Goal: Information Seeking & Learning: Learn about a topic

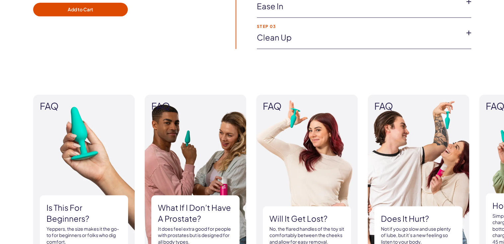
scroll to position [531, 0]
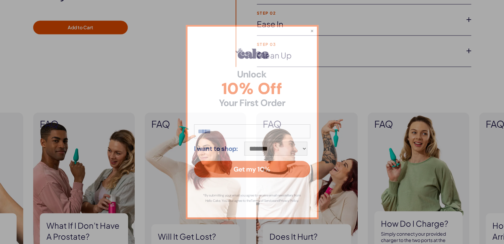
click at [280, 58] on div "**********" at bounding box center [252, 122] width 133 height 194
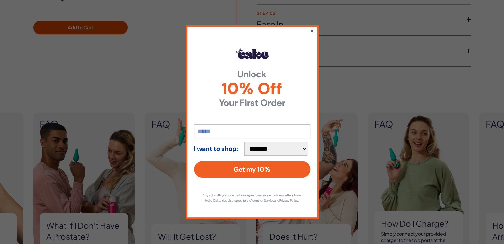
click at [312, 27] on button "×" at bounding box center [312, 31] width 4 height 8
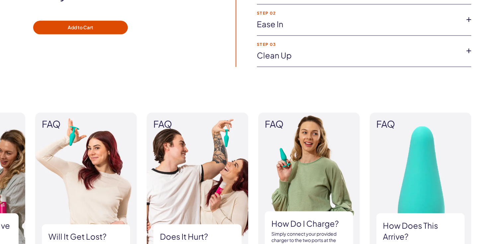
click at [470, 53] on icon at bounding box center [469, 51] width 10 height 10
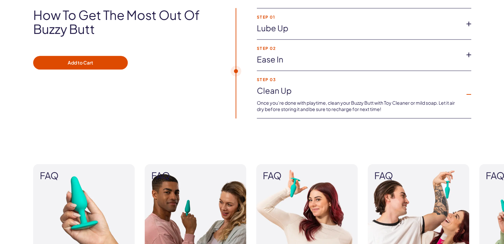
scroll to position [465, 0]
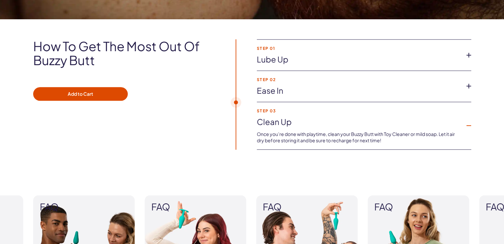
click at [468, 86] on icon at bounding box center [469, 86] width 10 height 10
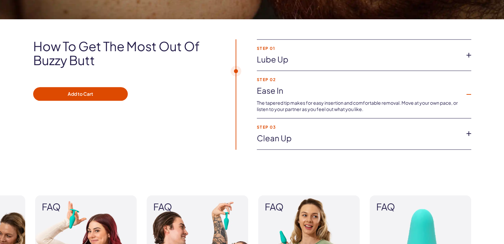
click at [467, 53] on icon at bounding box center [469, 55] width 10 height 10
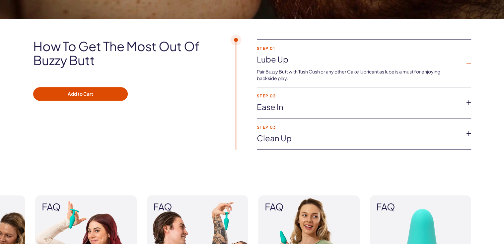
click at [467, 53] on li "Step 01 Lube up Pair Buzzy Butt with Tush Cush or any other Cake lubricant as l…" at bounding box center [364, 63] width 214 height 47
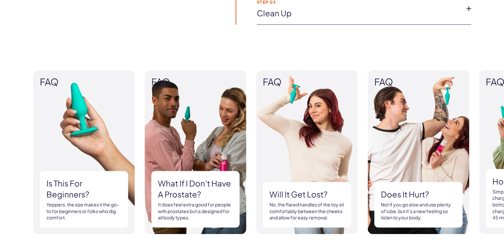
scroll to position [664, 0]
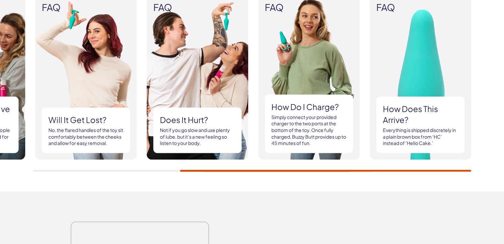
click at [408, 176] on div "FAQ Is this for beginners? Yeppers, the size makes it the go-to for beginners o…" at bounding box center [252, 83] width 504 height 215
click at [102, 172] on div "FAQ Is this for beginners? Yeppers, the size makes it the go-to for beginners o…" at bounding box center [252, 83] width 504 height 215
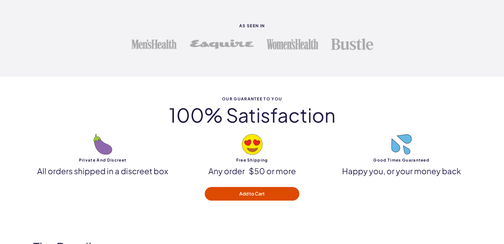
scroll to position [2125, 0]
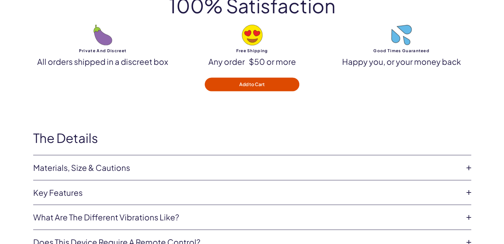
click at [121, 162] on link "Materials, Size & Cautions" at bounding box center [247, 167] width 428 height 11
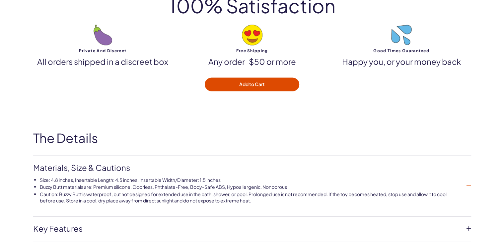
click at [121, 162] on link "Materials, Size & Cautions" at bounding box center [247, 167] width 428 height 11
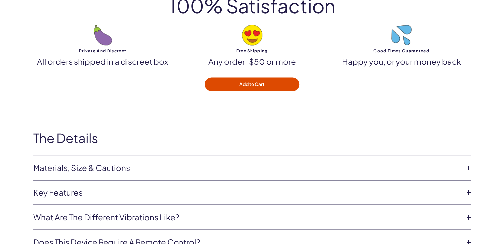
click at [121, 162] on link "Materials, Size & Cautions" at bounding box center [247, 167] width 428 height 11
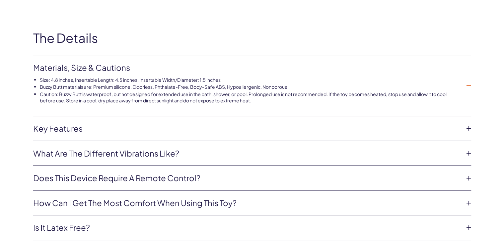
scroll to position [2258, 0]
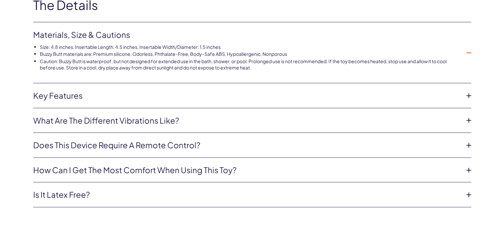
click at [82, 189] on link "Is It latex free?" at bounding box center [247, 194] width 428 height 11
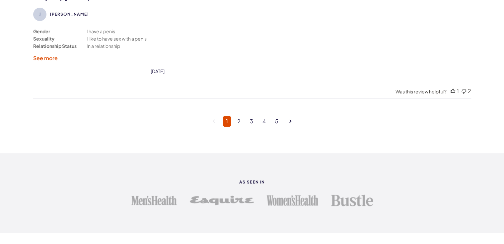
scroll to position [1859, 0]
